Goal: Task Accomplishment & Management: Use online tool/utility

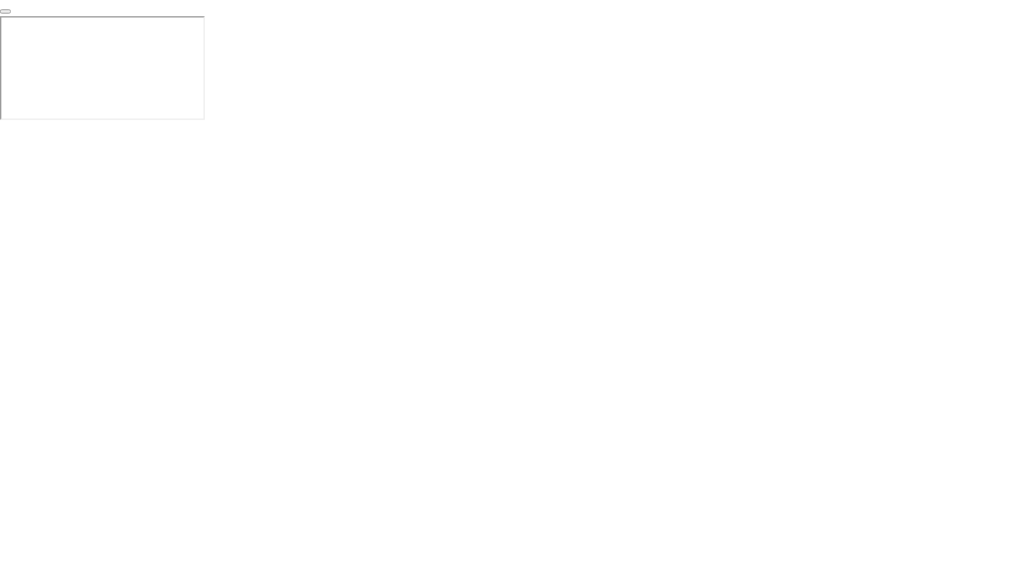
click div "End Proctoring Session"
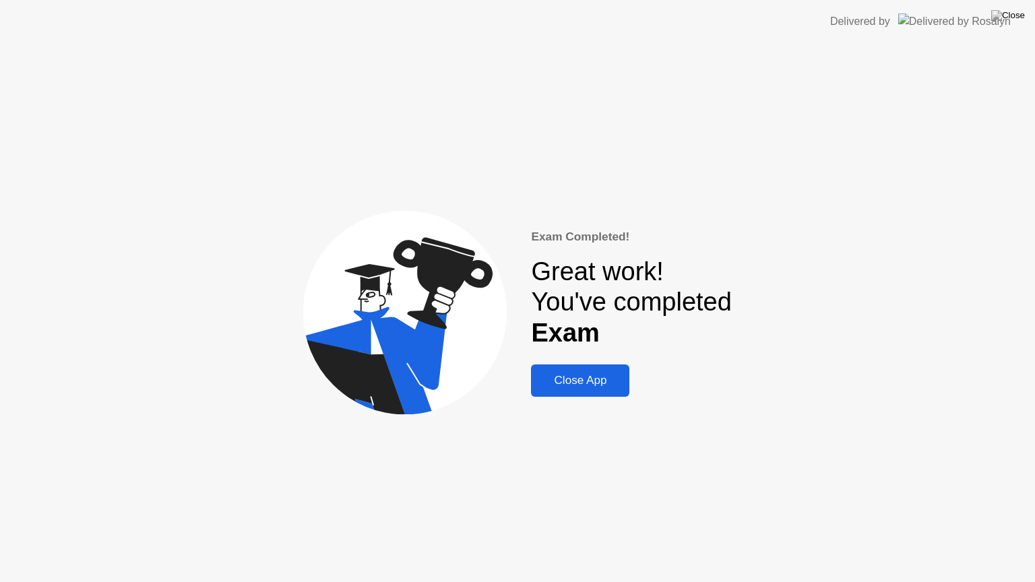
click at [573, 381] on div "Close App" at bounding box center [580, 380] width 90 height 13
